Goal: Communication & Community: Ask a question

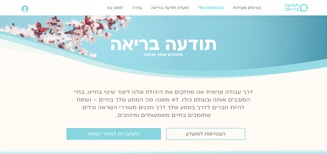
click at [207, 8] on link "ההקלטות שלי" at bounding box center [210, 8] width 31 height 10
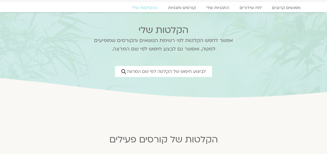
scroll to position [111, 0]
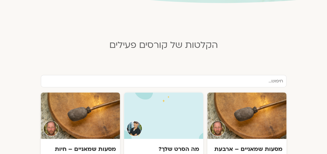
click at [321, 75] on section "מסעות שמאניים – ארבעת היסודות בהנחיית [PERSON_NAME] [DATE] מה הסרט שלך? בהנחיית…" at bounding box center [163, 132] width 327 height 114
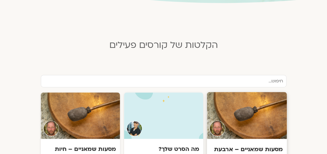
scroll to position [135, 0]
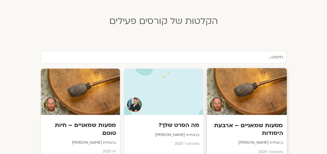
click at [273, 80] on div at bounding box center [247, 91] width 80 height 47
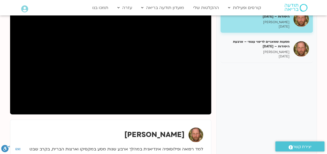
scroll to position [80, 0]
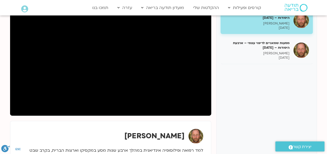
drag, startPoint x: 328, startPoint y: 41, endPoint x: 321, endPoint y: 66, distance: 25.7
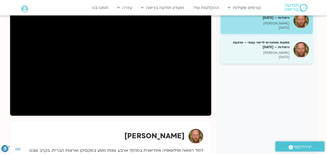
click at [282, 54] on p "תומר פיין" at bounding box center [256, 53] width 65 height 4
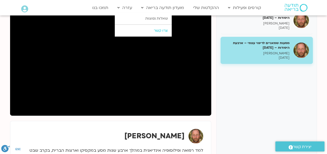
click at [140, 30] on link "צרו קשר" at bounding box center [143, 31] width 57 height 12
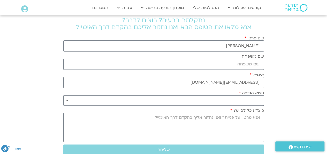
scroll to position [26, 0]
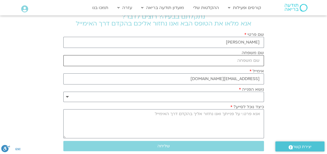
click at [258, 58] on input "שם משפחה" at bounding box center [163, 60] width 200 height 11
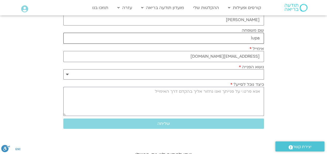
scroll to position [52, 0]
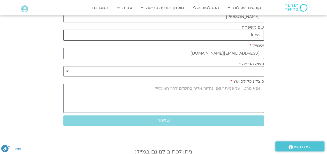
type input "lupa"
click at [256, 91] on textarea "כיצד נוכל לסייע?" at bounding box center [163, 98] width 200 height 29
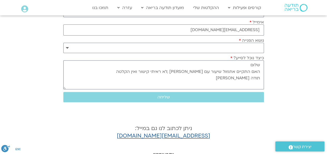
scroll to position [83, 0]
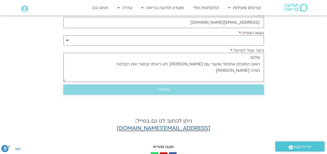
type textarea "שלום האם התקיים אתמול שיעור עם תומר פיין ,לא ראיתי קישור ואין הקלטה תודה אניטה"
click at [165, 89] on span "שליחה" at bounding box center [163, 90] width 12 height 5
click at [68, 40] on select "**********" at bounding box center [163, 40] width 200 height 10
select select "**********"
click at [63, 35] on select "**********" at bounding box center [163, 40] width 200 height 10
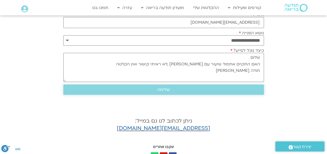
click at [161, 88] on span "שליחה" at bounding box center [163, 90] width 12 height 5
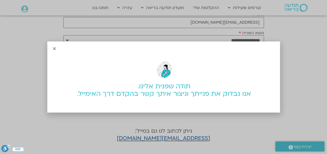
click at [54, 49] on icon "Close" at bounding box center [54, 49] width 4 height 4
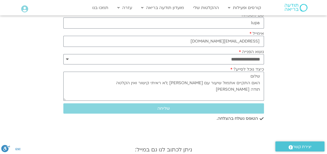
scroll to position [0, 0]
